Goal: Check status: Check status

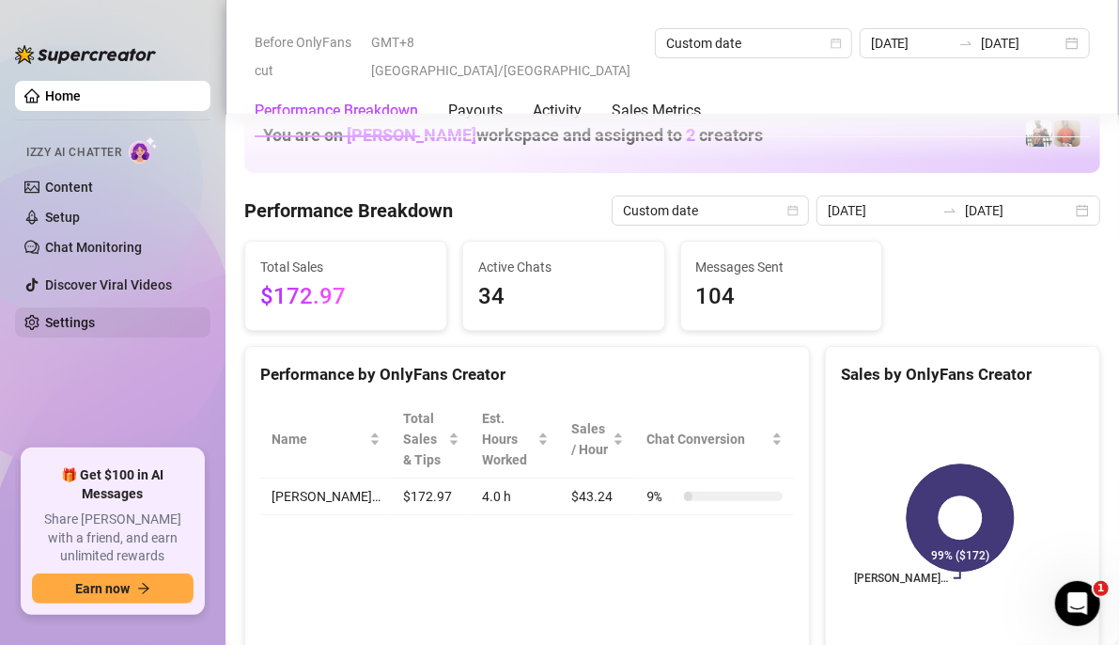
scroll to position [2631, 0]
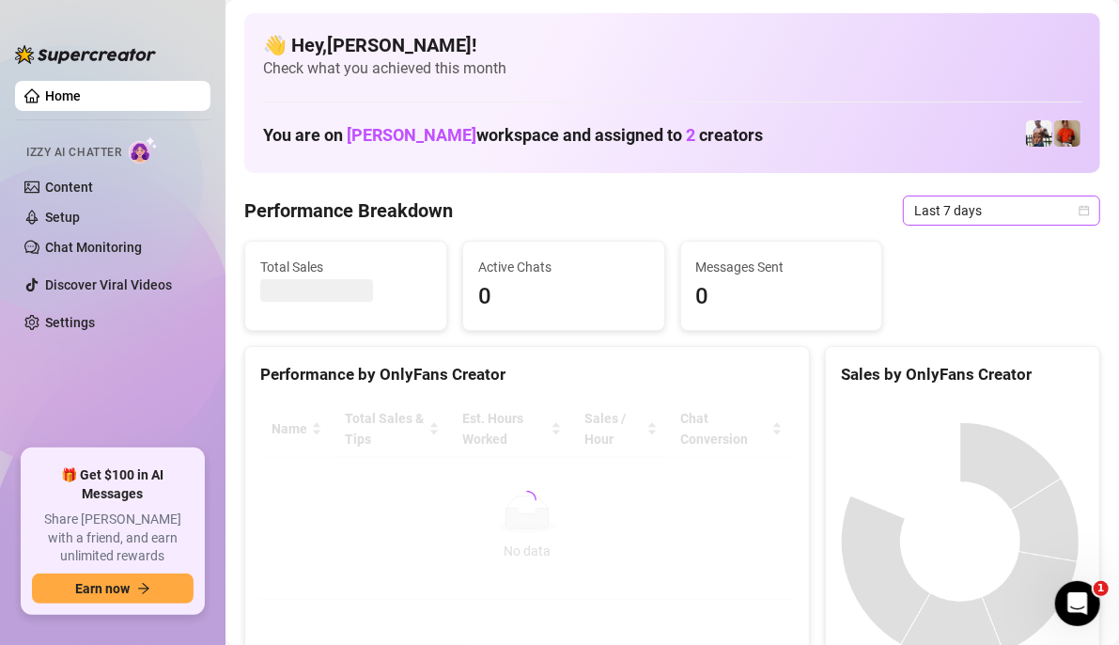
click at [1080, 207] on icon "calendar" at bounding box center [1085, 210] width 10 height 10
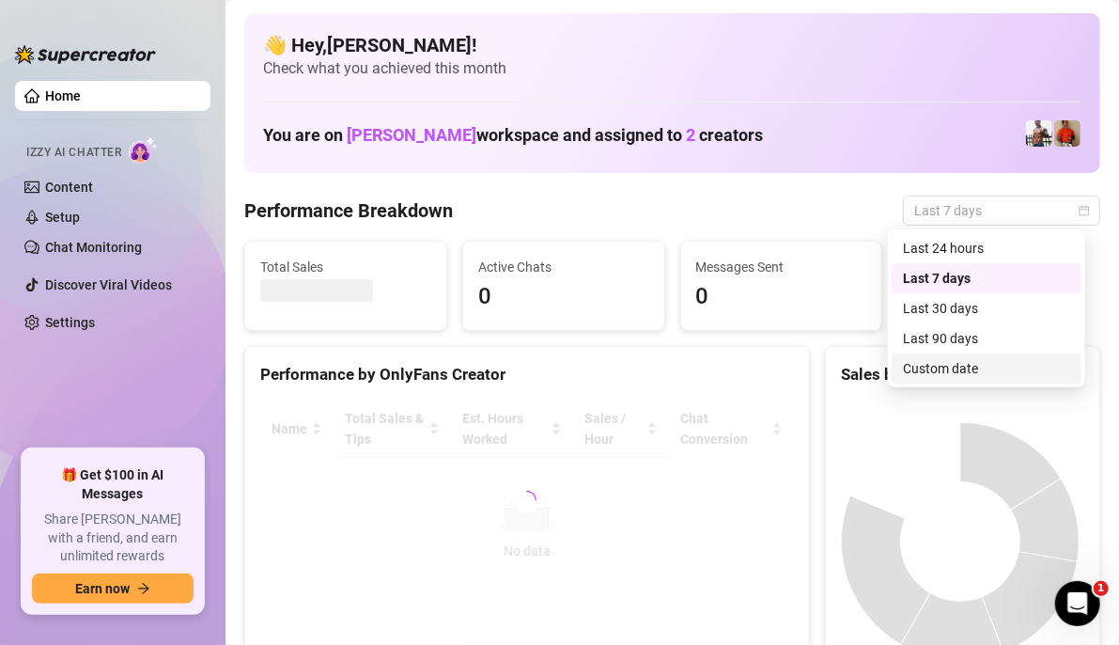
click at [982, 367] on div "Custom date" at bounding box center [986, 368] width 167 height 21
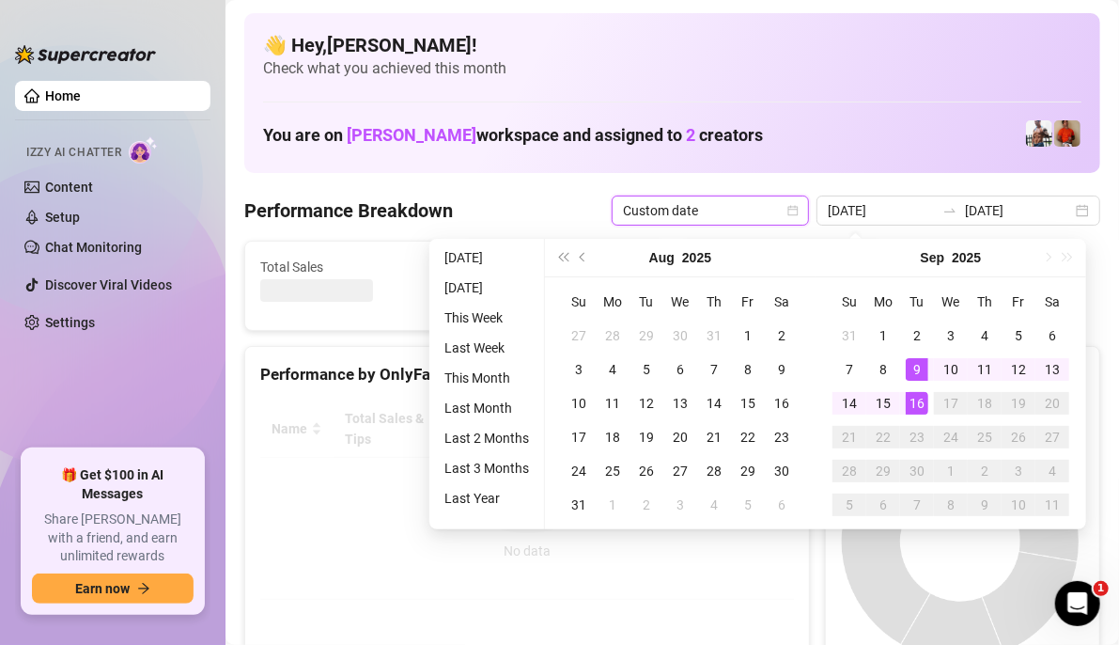
type input "[DATE]"
click at [913, 409] on div "16" at bounding box center [917, 403] width 23 height 23
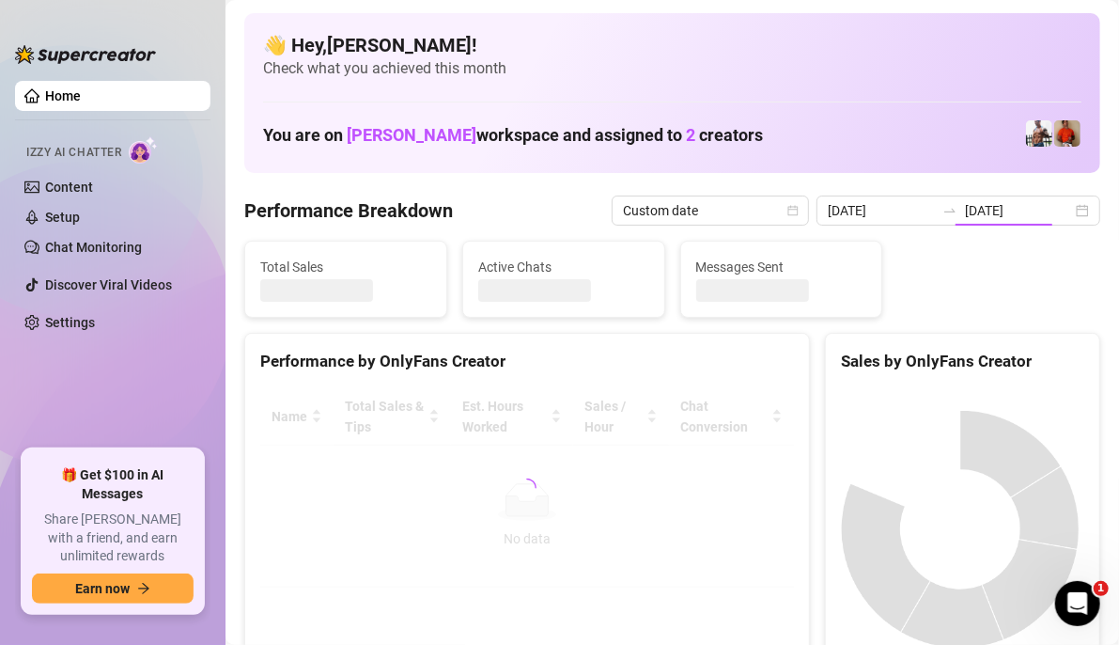
type input "[DATE]"
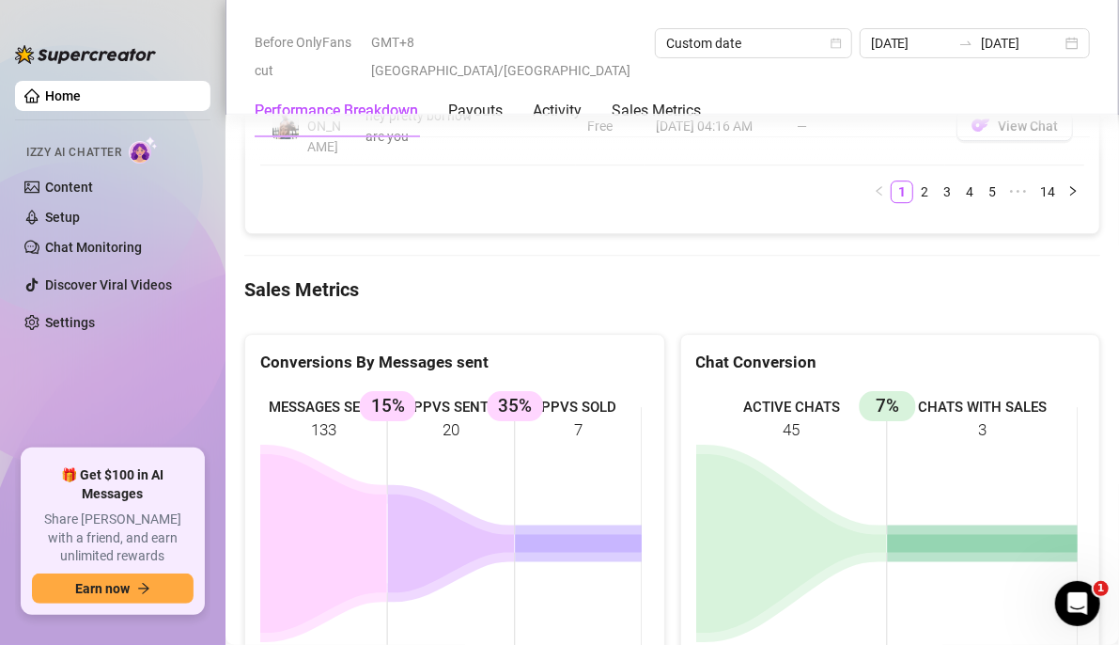
scroll to position [2631, 0]
